Goal: Navigation & Orientation: Find specific page/section

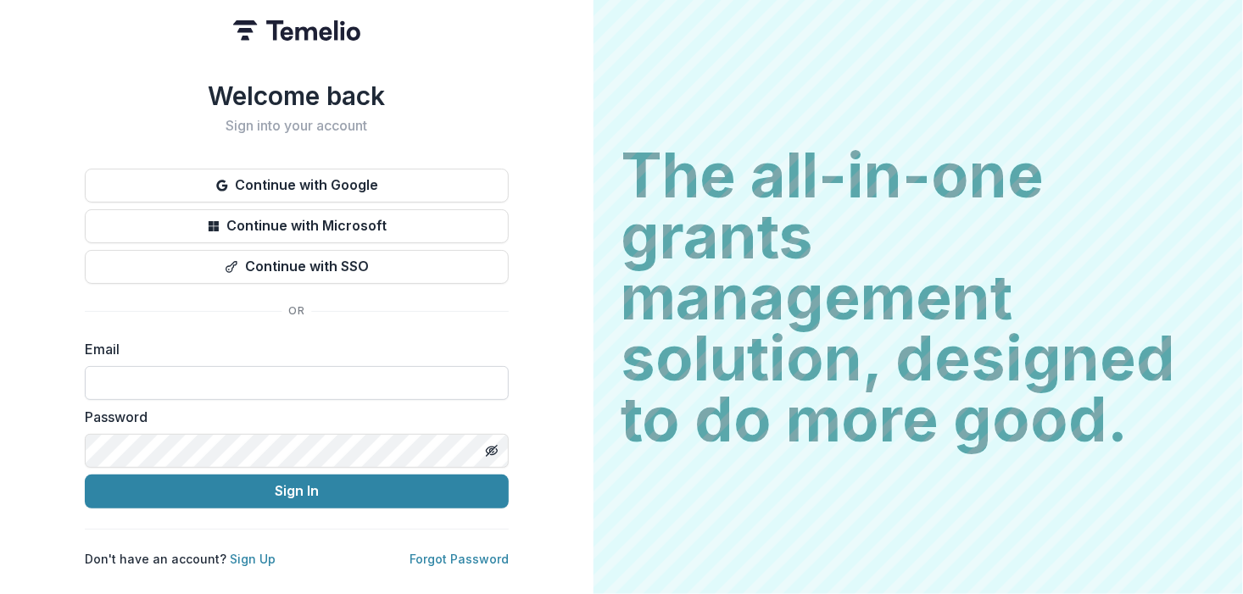
click at [173, 366] on input at bounding box center [297, 383] width 424 height 34
type input "**********"
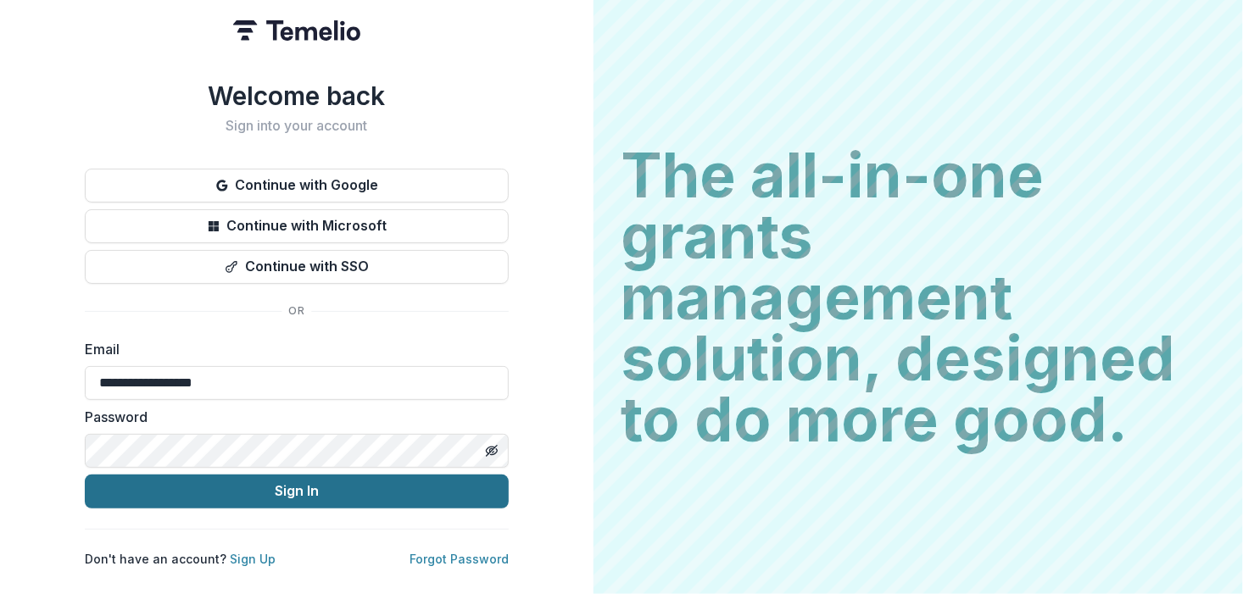
click at [240, 487] on button "Sign In" at bounding box center [297, 492] width 424 height 34
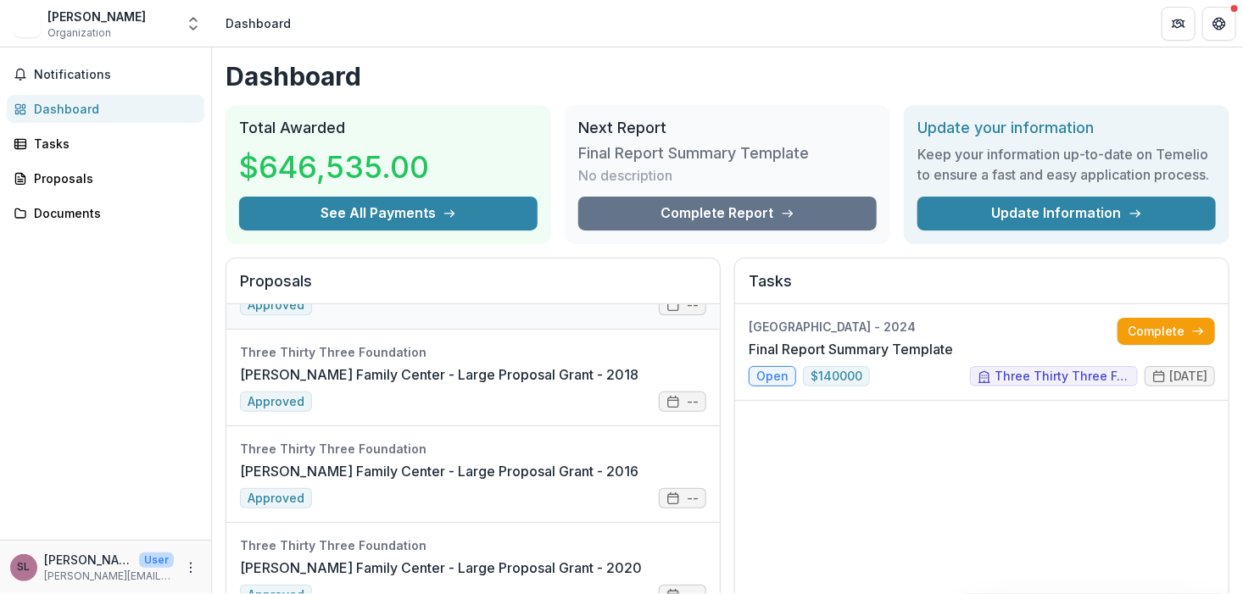
scroll to position [170, 0]
click at [59, 159] on div "Notifications Dashboard Tasks Proposals Documents" at bounding box center [105, 293] width 211 height 493
click at [59, 175] on div "Proposals" at bounding box center [112, 179] width 157 height 18
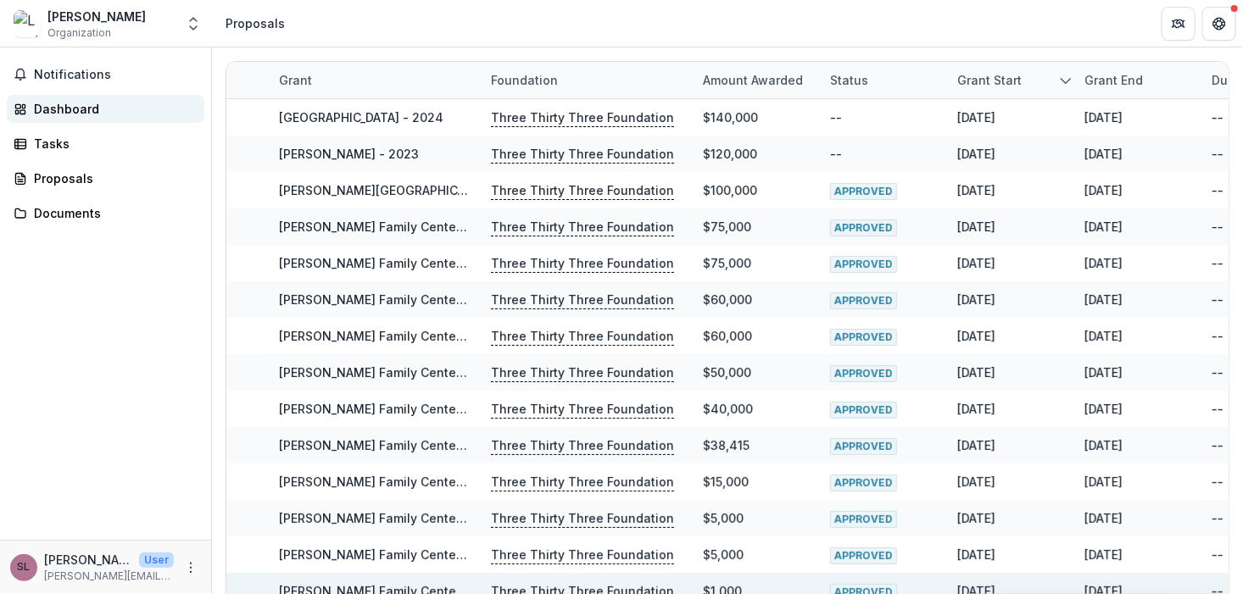
click at [57, 96] on link "Dashboard" at bounding box center [106, 109] width 198 height 28
